Goal: Information Seeking & Learning: Learn about a topic

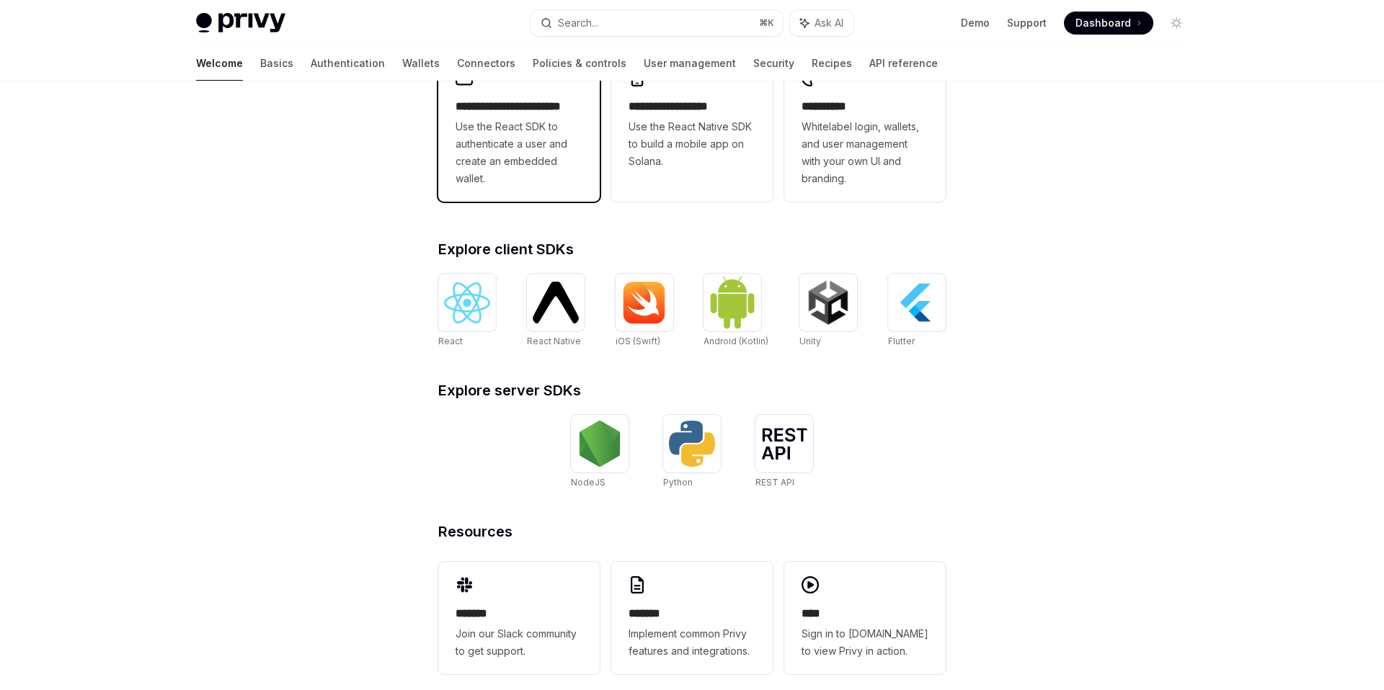
scroll to position [448, 0]
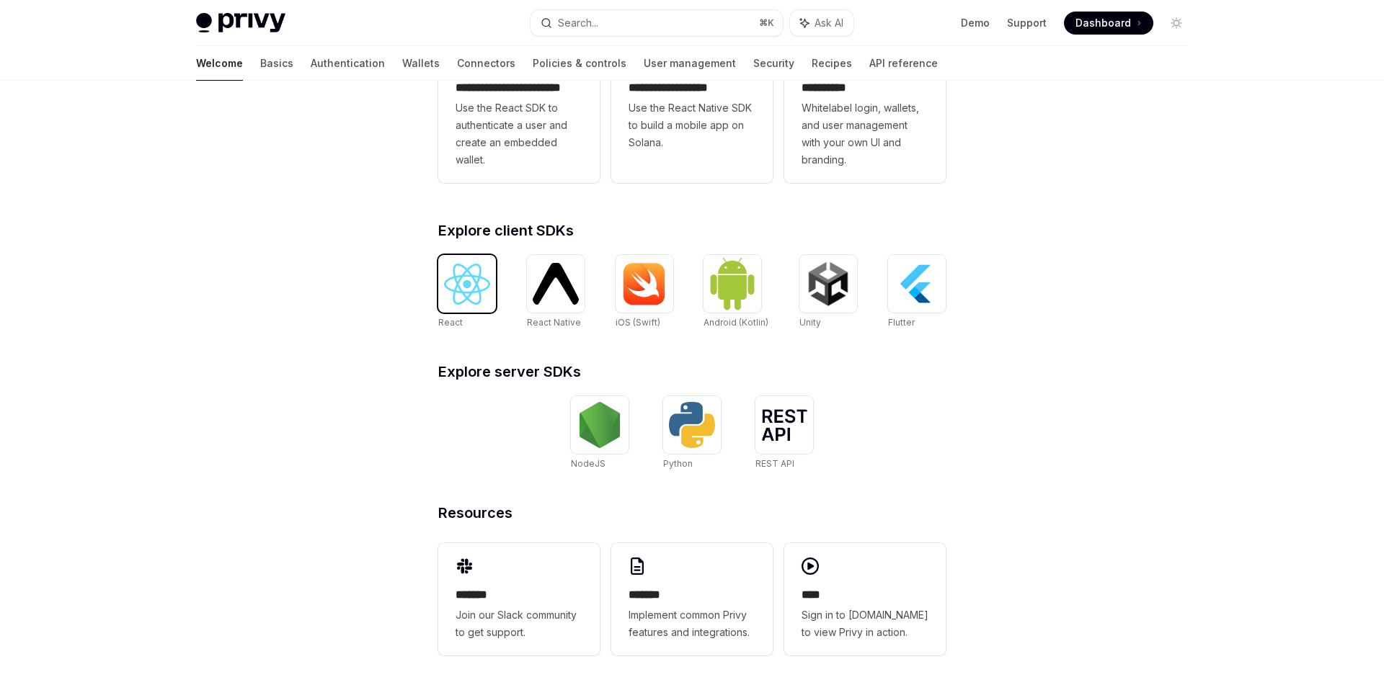
click at [485, 286] on img at bounding box center [467, 284] width 46 height 41
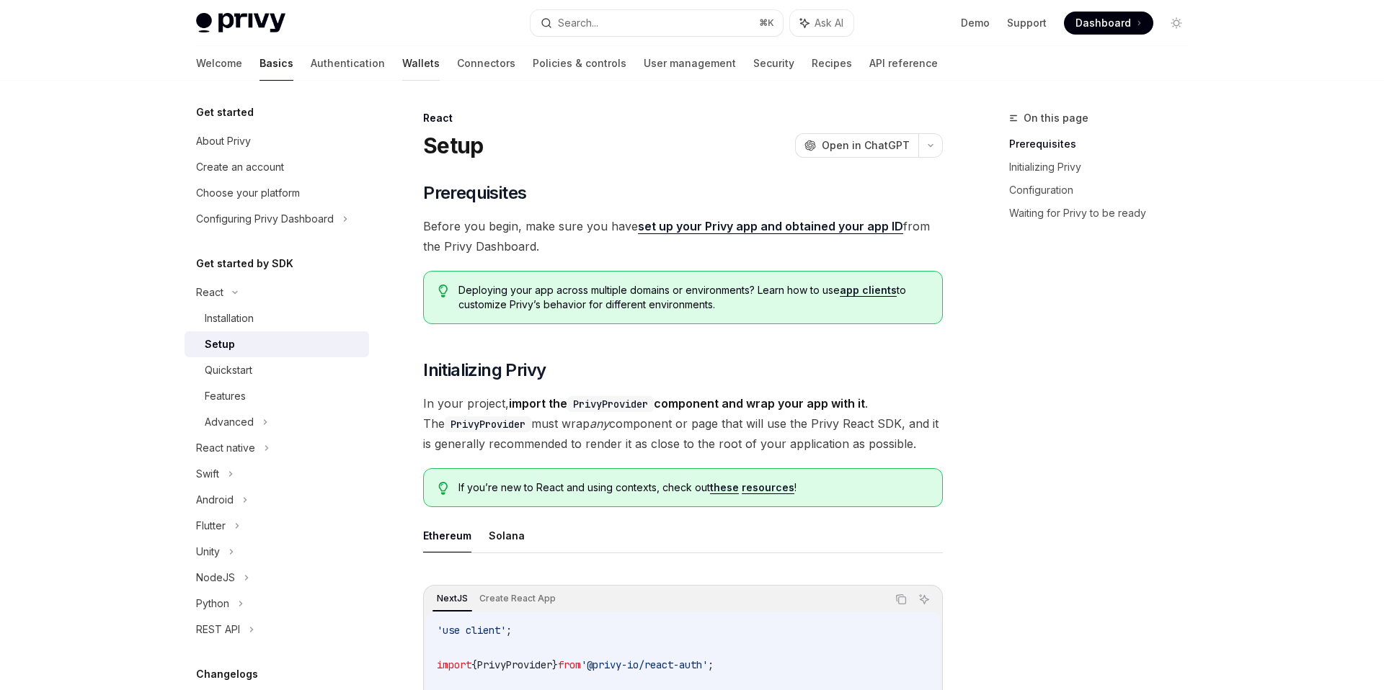
click at [402, 59] on link "Wallets" at bounding box center [420, 63] width 37 height 35
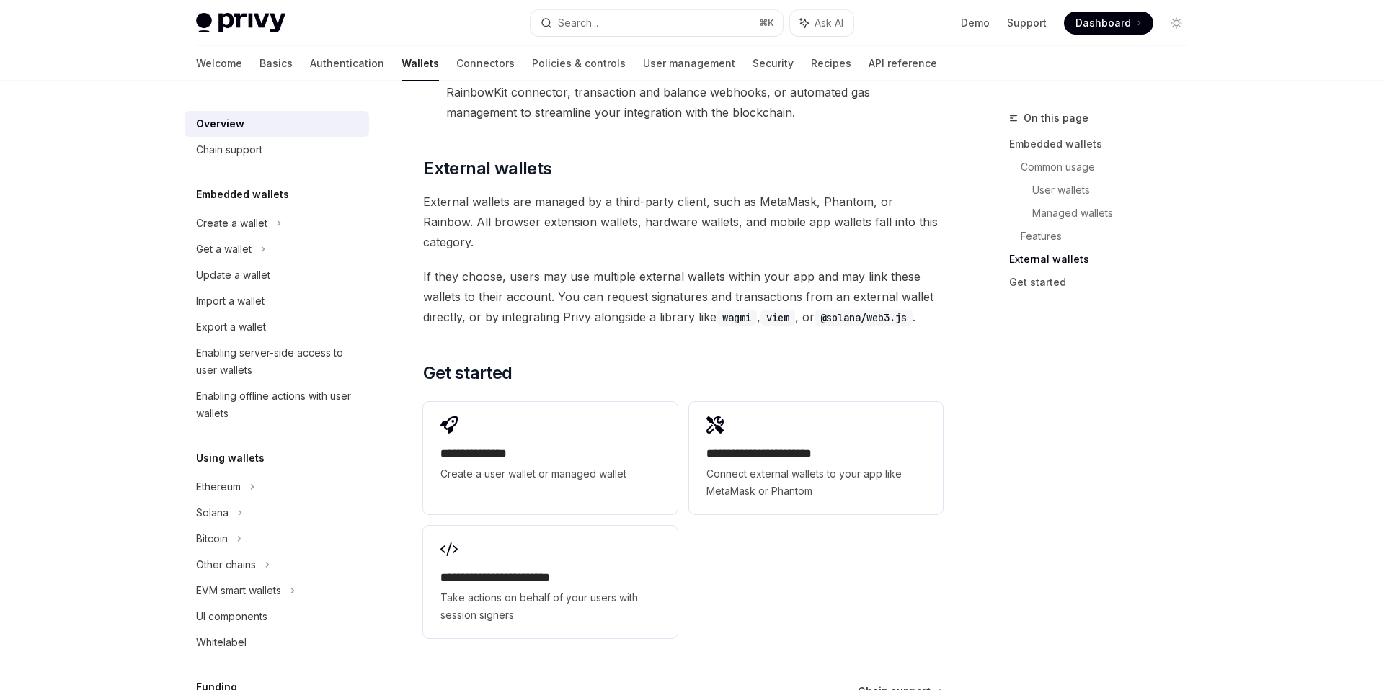
scroll to position [2179, 0]
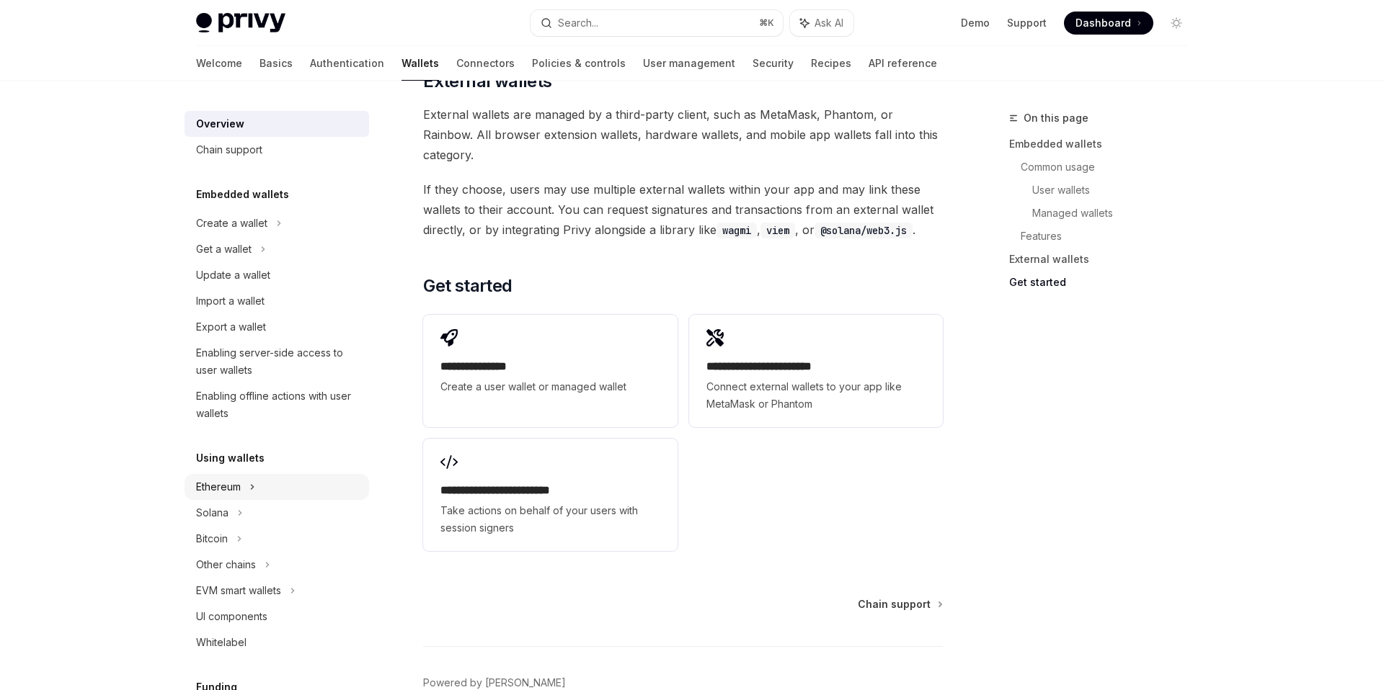
click at [220, 232] on div "Ethereum" at bounding box center [231, 223] width 71 height 17
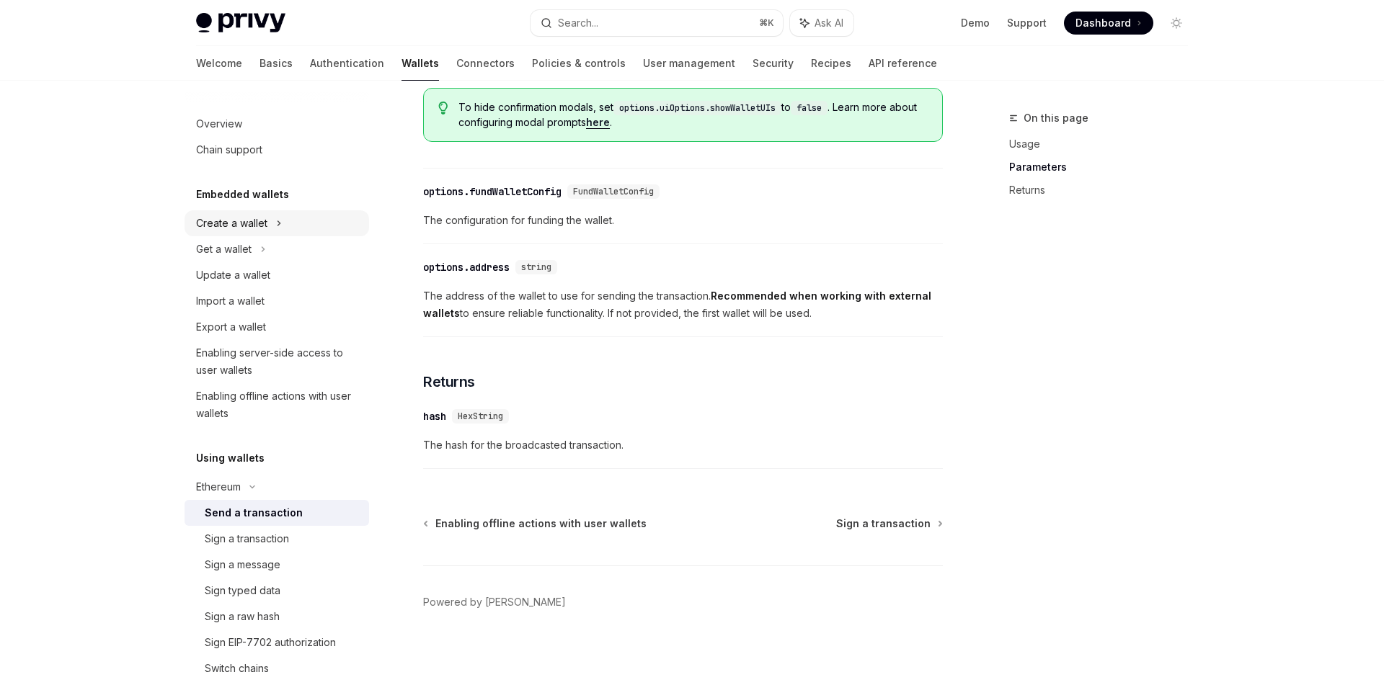
scroll to position [761, 0]
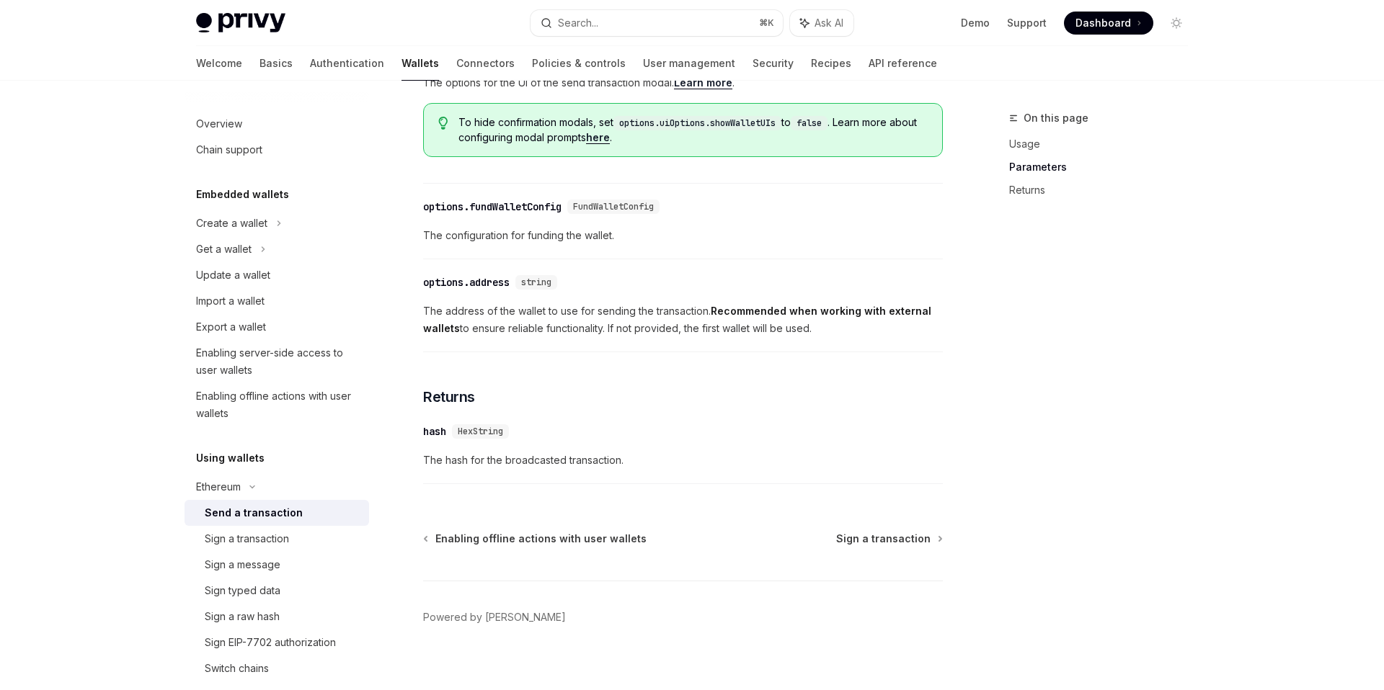
type textarea "*"
